Goal: Navigation & Orientation: Find specific page/section

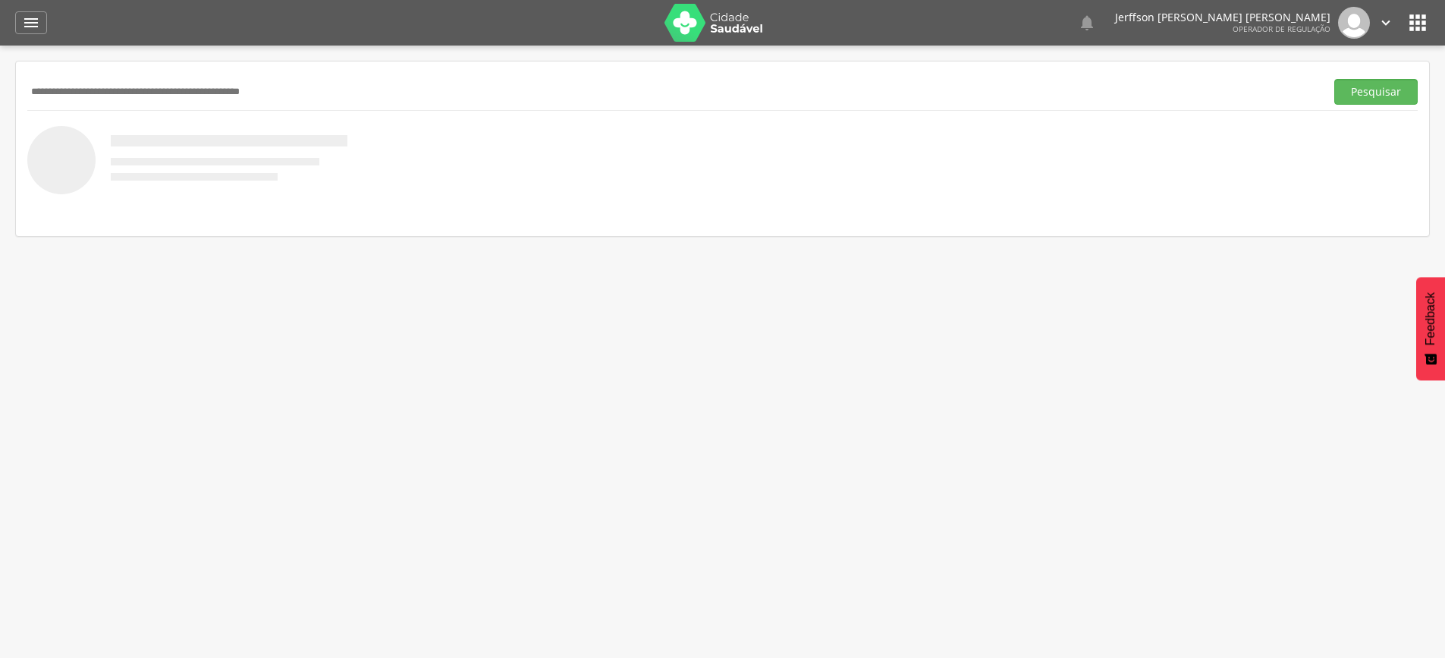
click at [606, 181] on div at bounding box center [722, 160] width 1390 height 68
click at [935, 24] on div "  Lorem ipsum dolor sit amet, sed do eiusmod tempor incididunt ut labore et d…" at bounding box center [1098, 23] width 591 height 32
click at [695, 27] on img at bounding box center [713, 23] width 99 height 38
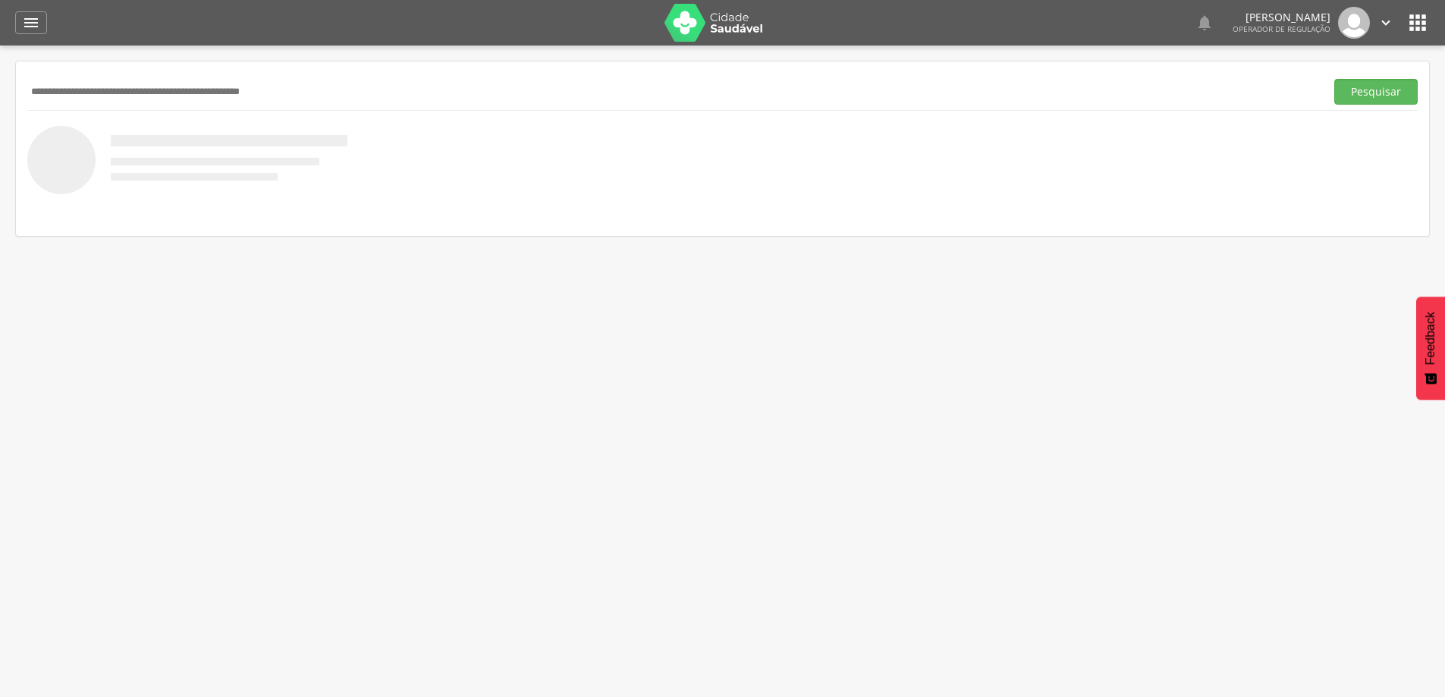
drag, startPoint x: 221, startPoint y: 209, endPoint x: 353, endPoint y: 149, distance: 143.9
click at [221, 206] on nav at bounding box center [722, 209] width 1390 height 30
click at [689, 24] on img at bounding box center [713, 23] width 99 height 38
click at [695, 11] on img at bounding box center [713, 23] width 99 height 38
click at [689, 11] on img at bounding box center [713, 23] width 99 height 38
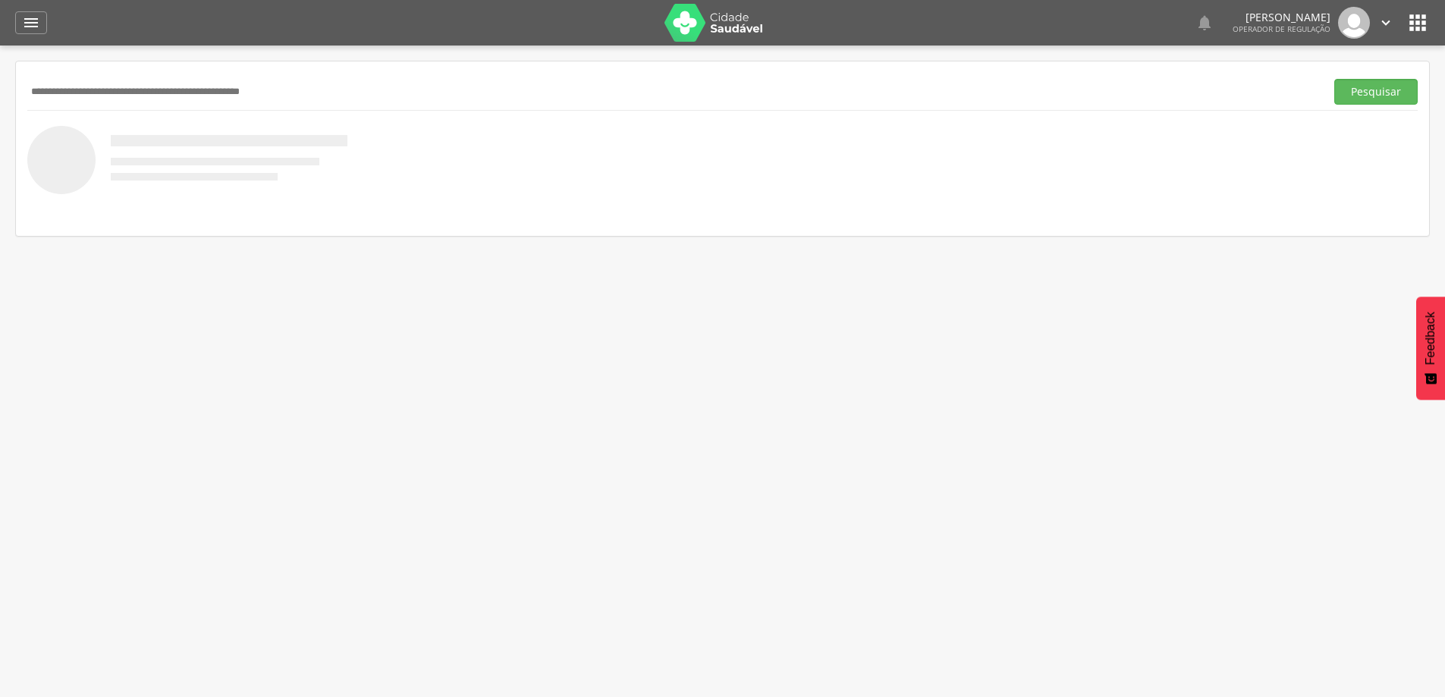
click at [683, 9] on img at bounding box center [713, 23] width 99 height 38
click at [1381, 28] on icon "" at bounding box center [1385, 22] width 17 height 17
click at [1319, 93] on link "Sair" at bounding box center [1333, 87] width 120 height 19
